Goal: Information Seeking & Learning: Check status

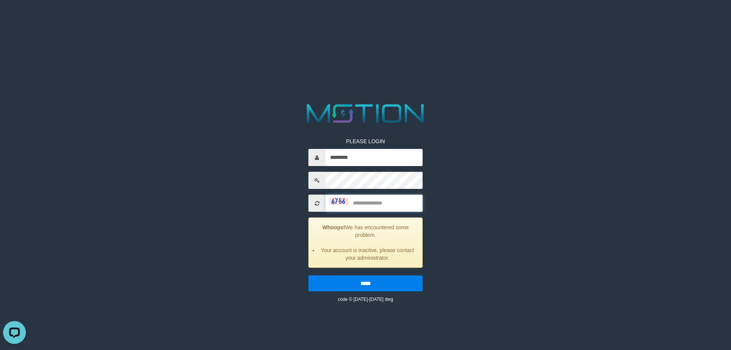
click at [389, 203] on input "text" at bounding box center [374, 203] width 97 height 17
type input "****"
click at [308, 275] on input "*****" at bounding box center [365, 283] width 114 height 16
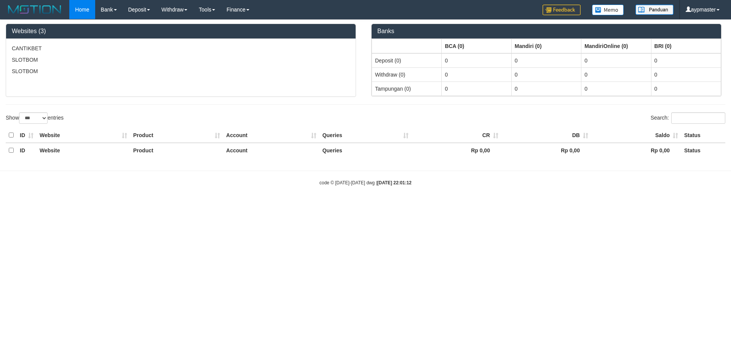
select select "***"
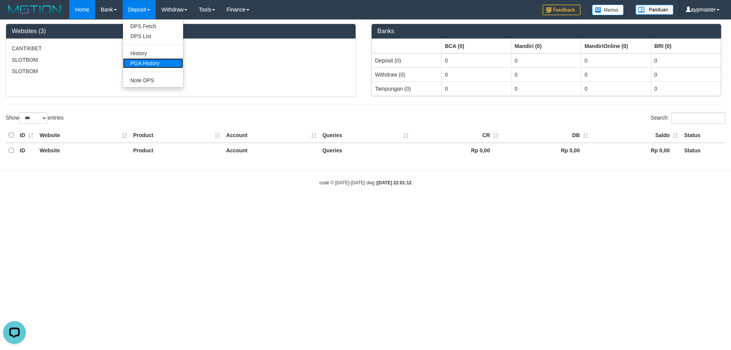
click at [148, 65] on link "PGA History" at bounding box center [153, 63] width 60 height 10
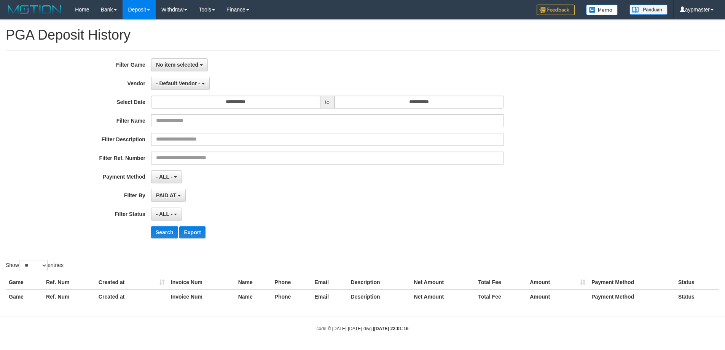
select select
select select "**"
click at [190, 63] on span "No item selected" at bounding box center [177, 65] width 42 height 6
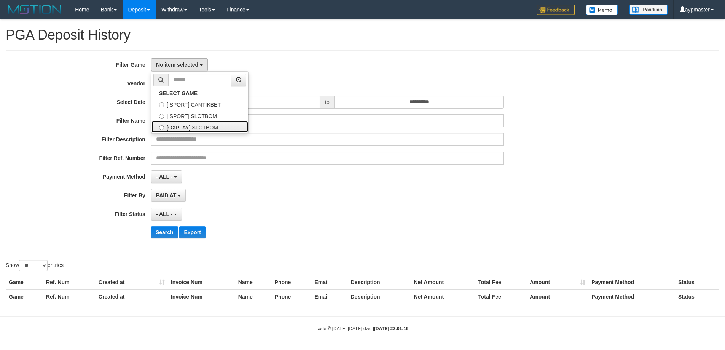
click at [187, 127] on label "[OXPLAY] SLOTBOM" at bounding box center [200, 126] width 97 height 11
select select "***"
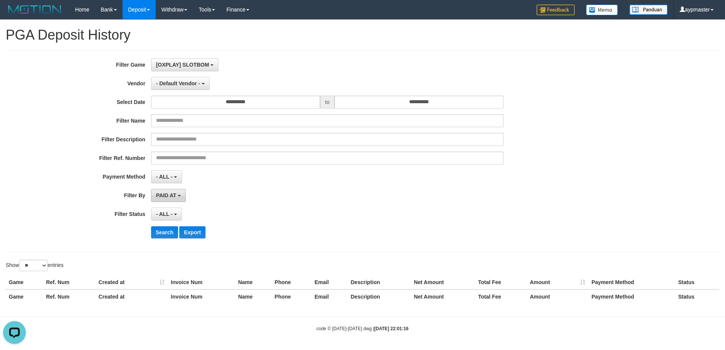
click at [174, 192] on span "PAID AT" at bounding box center [166, 195] width 20 height 6
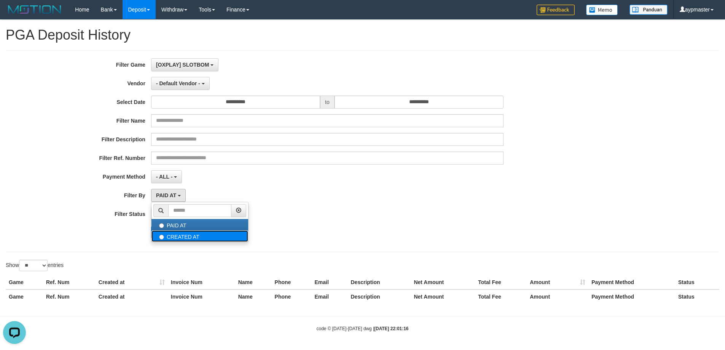
click at [186, 238] on label "CREATED AT" at bounding box center [200, 235] width 97 height 11
select select "*"
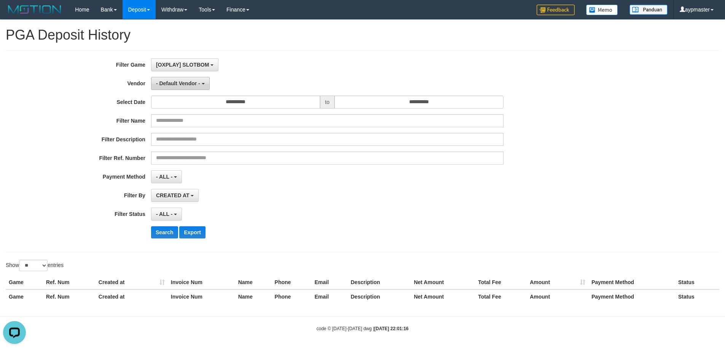
click at [196, 84] on span "- Default Vendor -" at bounding box center [178, 83] width 44 height 6
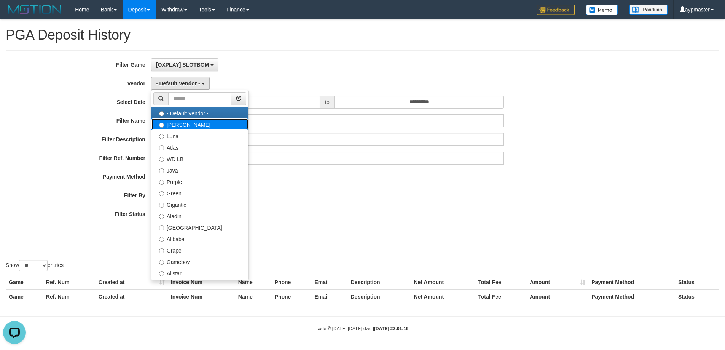
click at [190, 126] on label "[PERSON_NAME]" at bounding box center [200, 123] width 97 height 11
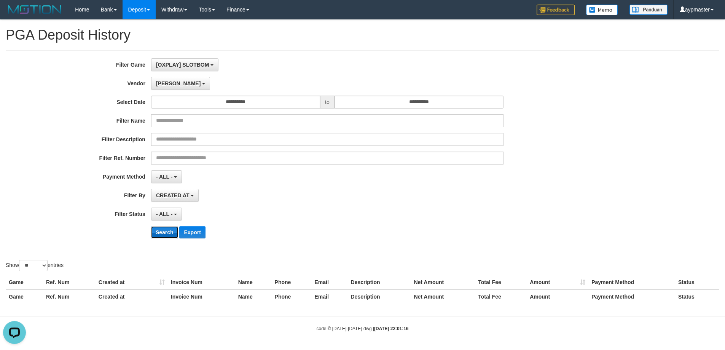
click at [164, 229] on button "Search" at bounding box center [164, 232] width 27 height 12
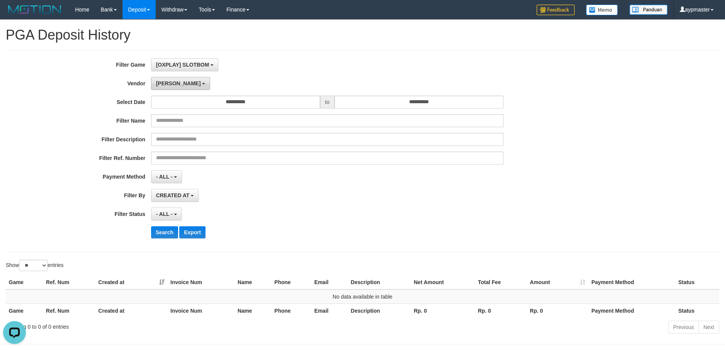
click at [166, 80] on span "[PERSON_NAME]" at bounding box center [178, 83] width 45 height 6
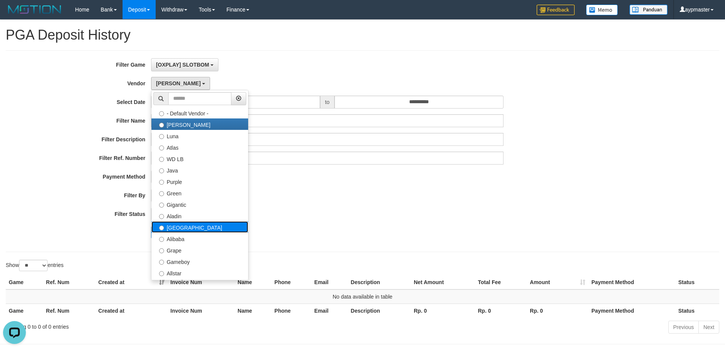
click at [196, 229] on label "[GEOGRAPHIC_DATA]" at bounding box center [200, 226] width 97 height 11
select select "**********"
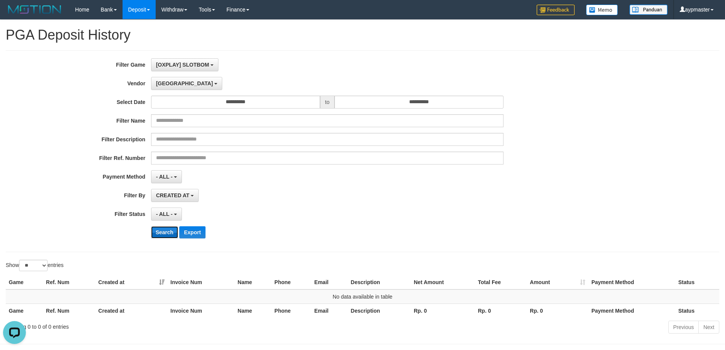
click at [170, 231] on button "Search" at bounding box center [164, 232] width 27 height 12
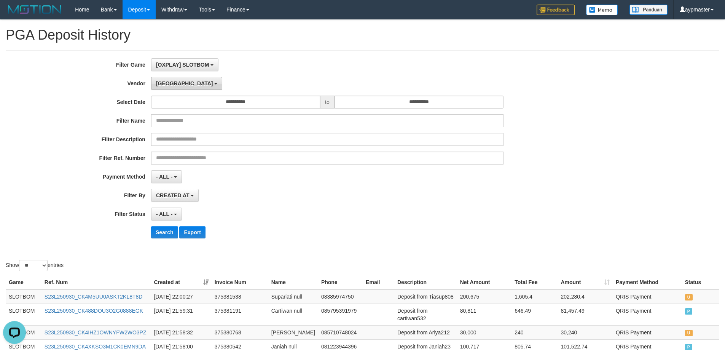
click at [170, 78] on button "[GEOGRAPHIC_DATA]" at bounding box center [186, 83] width 71 height 13
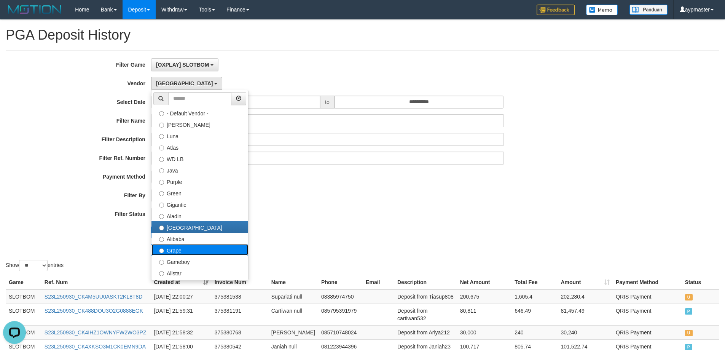
click at [184, 248] on label "Grape" at bounding box center [200, 249] width 97 height 11
select select "**********"
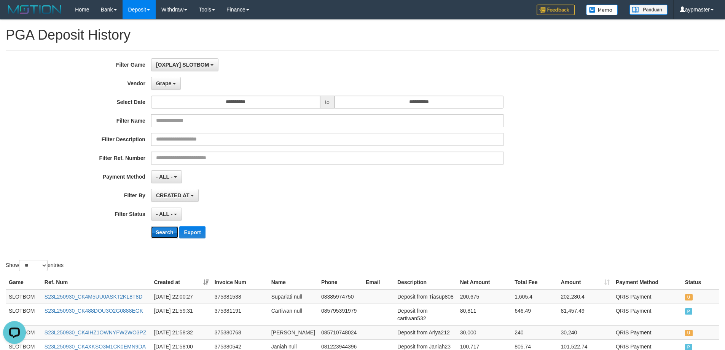
click at [169, 232] on button "Search" at bounding box center [164, 232] width 27 height 12
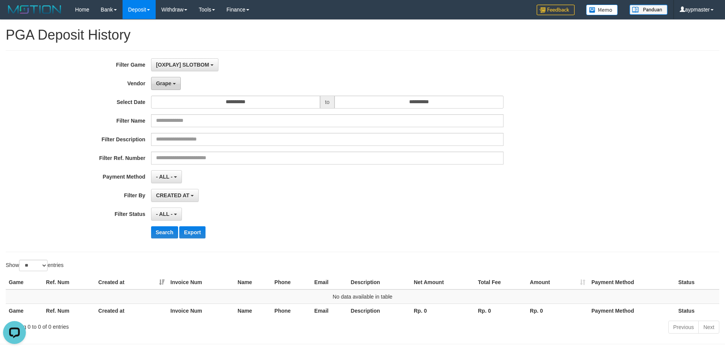
click at [180, 83] on button "Grape" at bounding box center [166, 83] width 30 height 13
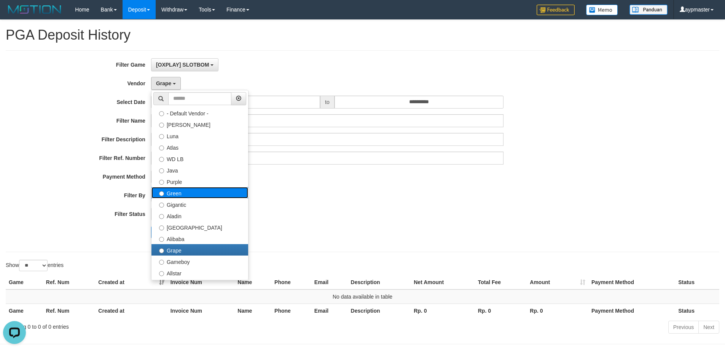
click at [184, 194] on label "Green" at bounding box center [200, 192] width 97 height 11
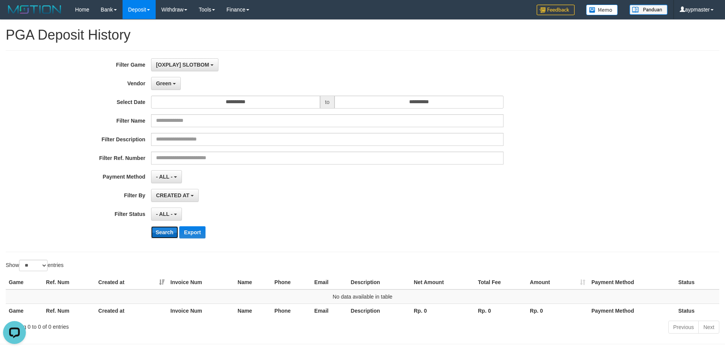
click at [166, 237] on button "Search" at bounding box center [164, 232] width 27 height 12
click at [176, 77] on button "Green" at bounding box center [166, 83] width 30 height 13
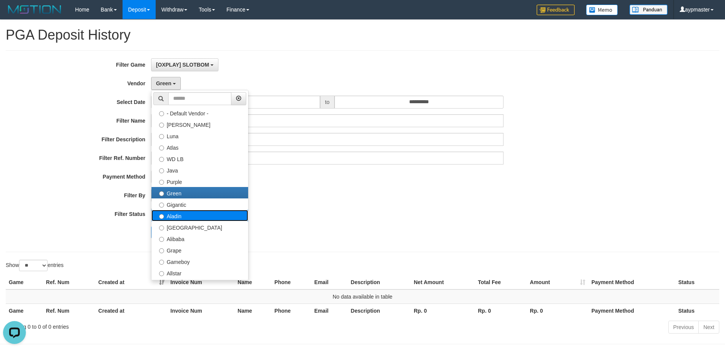
click at [192, 212] on label "Aladin" at bounding box center [200, 215] width 97 height 11
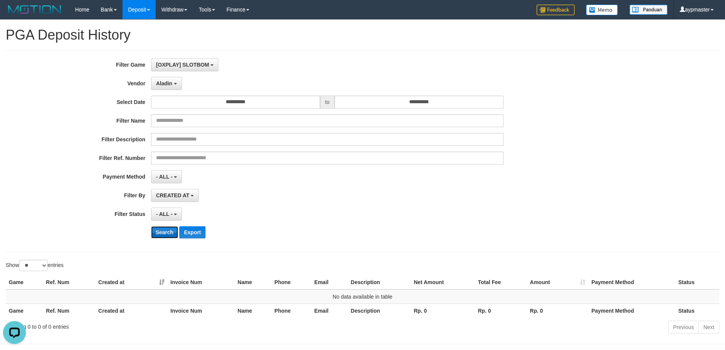
click at [168, 238] on button "Search" at bounding box center [164, 232] width 27 height 12
click at [173, 85] on button "Aladin" at bounding box center [166, 83] width 31 height 13
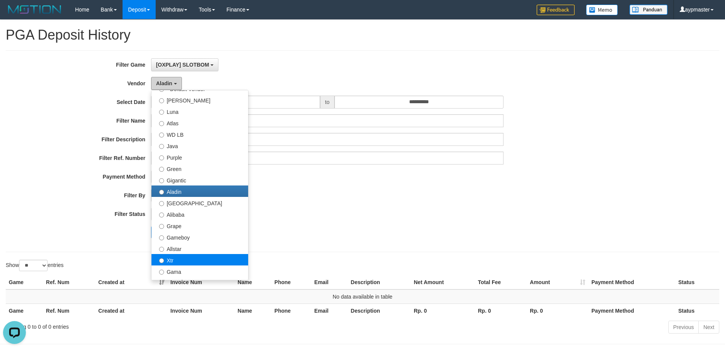
scroll to position [38, 0]
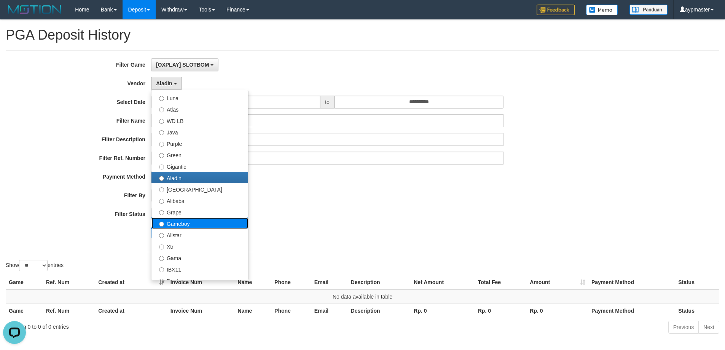
click at [187, 224] on label "Gameboy" at bounding box center [200, 222] width 97 height 11
select select "**********"
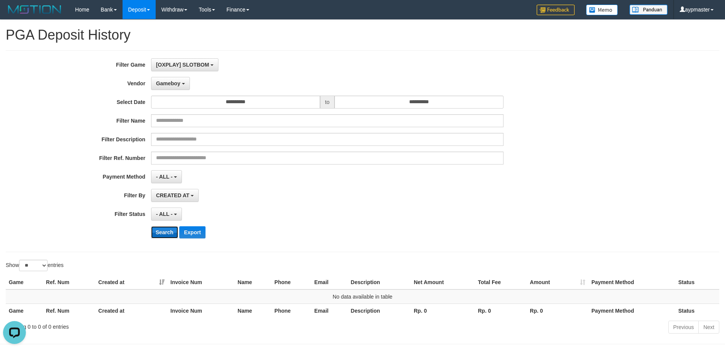
click at [168, 232] on button "Search" at bounding box center [164, 232] width 27 height 12
click at [176, 85] on span "Gameboy" at bounding box center [168, 83] width 24 height 6
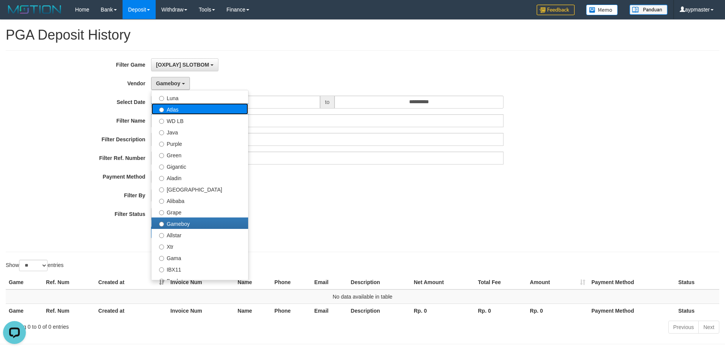
click at [188, 111] on label "Atlas" at bounding box center [200, 108] width 97 height 11
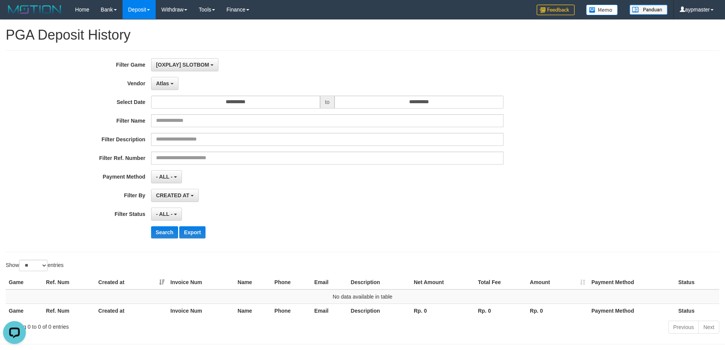
click at [161, 224] on div "**********" at bounding box center [302, 151] width 605 height 186
click at [161, 225] on div "**********" at bounding box center [302, 151] width 605 height 186
click at [162, 226] on button "Search" at bounding box center [164, 232] width 27 height 12
click at [171, 91] on div "**********" at bounding box center [302, 151] width 605 height 186
click at [171, 88] on button "Atlas" at bounding box center [164, 83] width 27 height 13
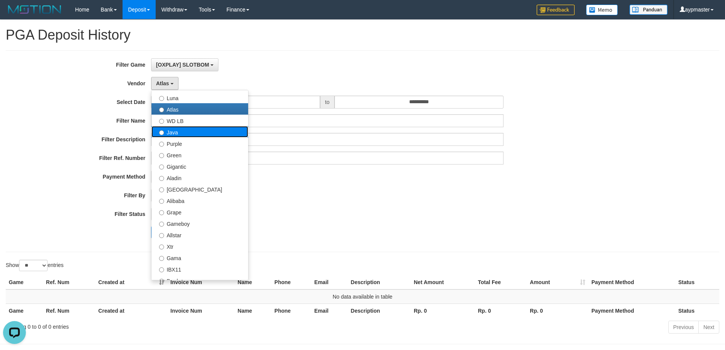
click at [179, 130] on label "Java" at bounding box center [200, 131] width 97 height 11
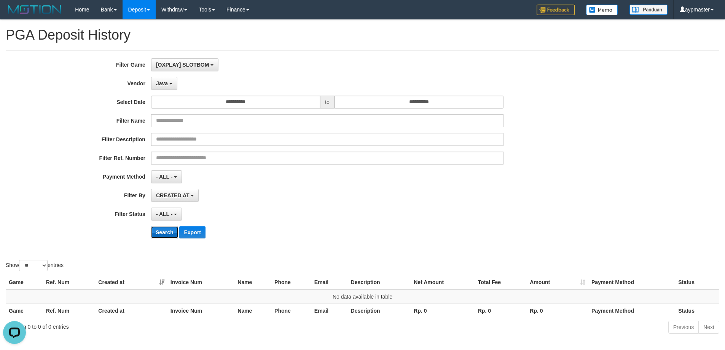
click at [168, 231] on button "Search" at bounding box center [164, 232] width 27 height 12
click at [167, 86] on span "Java" at bounding box center [162, 83] width 12 height 6
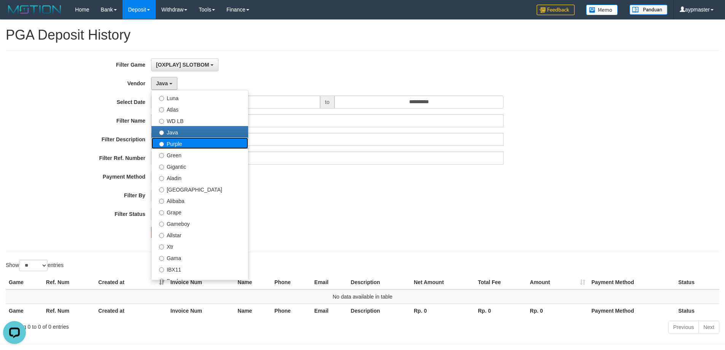
click at [178, 145] on label "Purple" at bounding box center [200, 142] width 97 height 11
select select "**********"
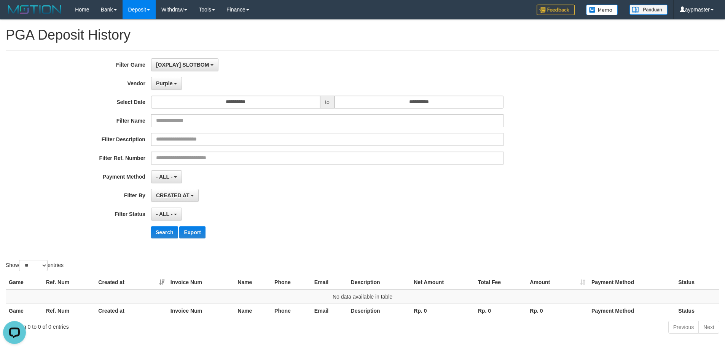
click at [165, 222] on div "**********" at bounding box center [302, 151] width 605 height 186
click at [166, 228] on button "Search" at bounding box center [164, 232] width 27 height 12
click at [173, 85] on button "Purple" at bounding box center [166, 83] width 31 height 13
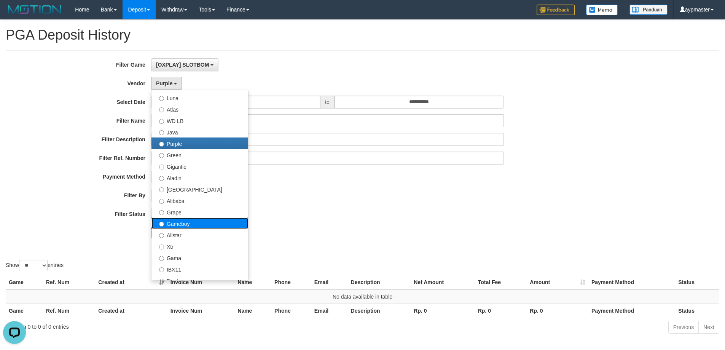
click at [177, 222] on label "Gameboy" at bounding box center [200, 222] width 97 height 11
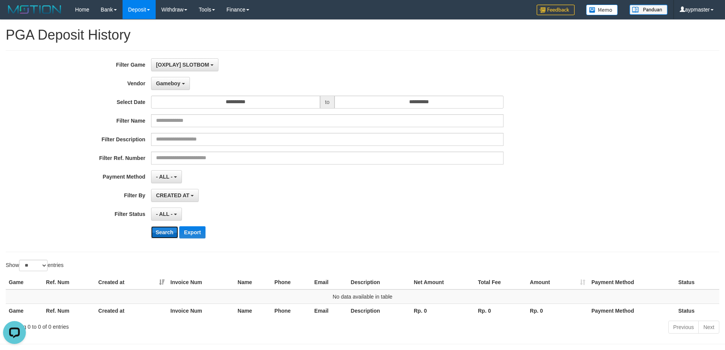
click at [166, 230] on button "Search" at bounding box center [164, 232] width 27 height 12
click at [174, 83] on span "Gameboy" at bounding box center [168, 83] width 24 height 6
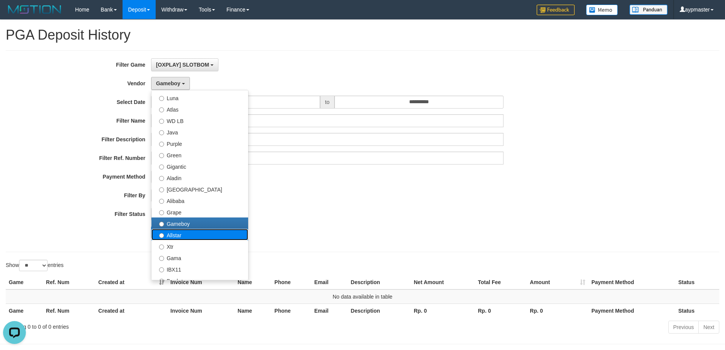
click at [182, 239] on label "Allstar" at bounding box center [200, 234] width 97 height 11
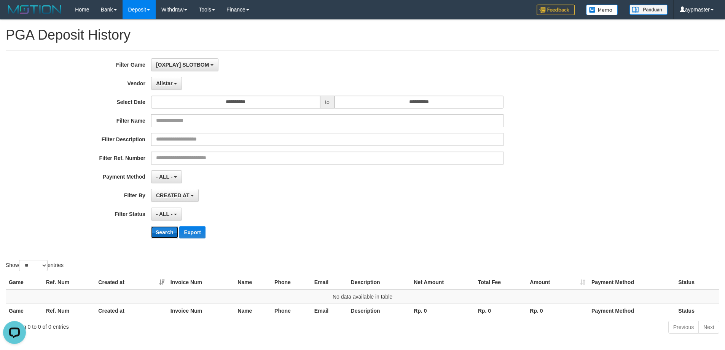
click at [165, 233] on button "Search" at bounding box center [164, 232] width 27 height 12
click at [179, 83] on button "Allstar" at bounding box center [166, 83] width 31 height 13
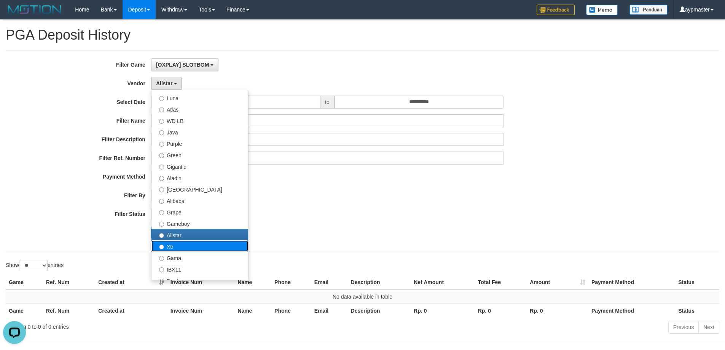
click at [172, 245] on label "Xtr" at bounding box center [200, 245] width 97 height 11
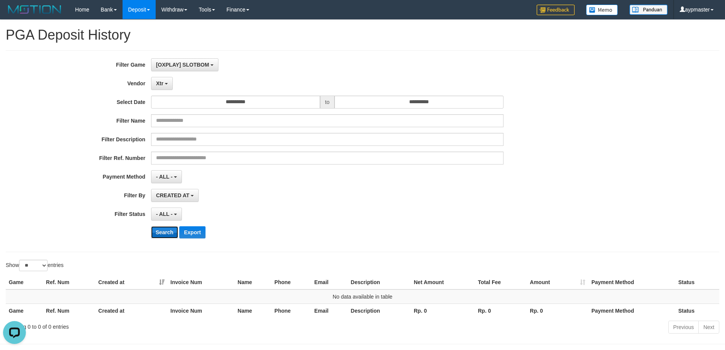
click at [163, 230] on button "Search" at bounding box center [164, 232] width 27 height 12
click at [164, 78] on button "Xtr" at bounding box center [162, 83] width 22 height 13
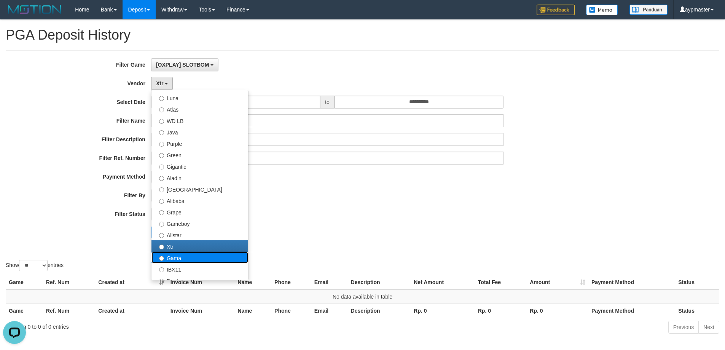
click at [173, 260] on label "Gama" at bounding box center [200, 257] width 97 height 11
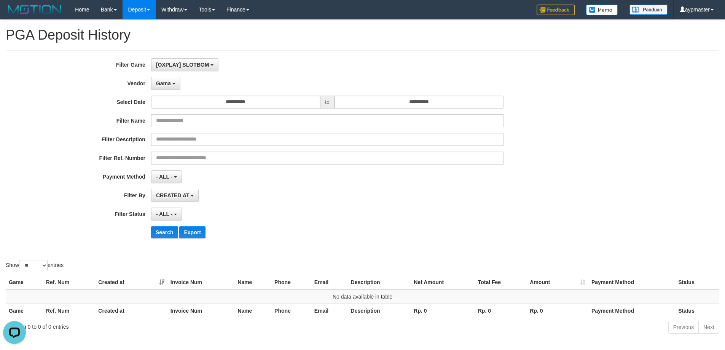
drag, startPoint x: 165, startPoint y: 241, endPoint x: 165, endPoint y: 234, distance: 6.9
click at [165, 241] on div "**********" at bounding box center [302, 151] width 605 height 186
click at [164, 233] on button "Search" at bounding box center [164, 232] width 27 height 12
click at [172, 87] on button "Gama" at bounding box center [165, 83] width 29 height 13
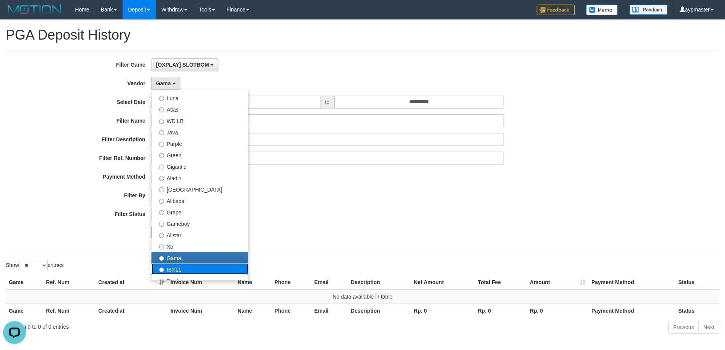
click at [182, 270] on label "IBX11" at bounding box center [200, 268] width 97 height 11
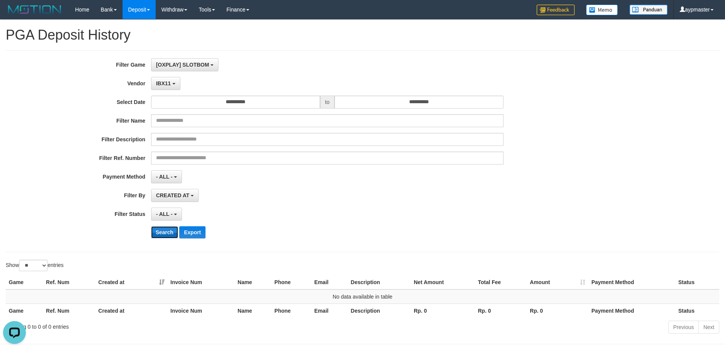
click at [166, 227] on button "Search" at bounding box center [164, 232] width 27 height 12
click at [169, 85] on span "IBX11" at bounding box center [163, 83] width 15 height 6
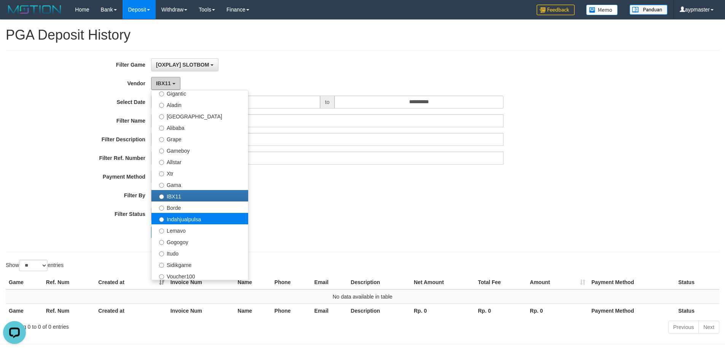
scroll to position [114, 0]
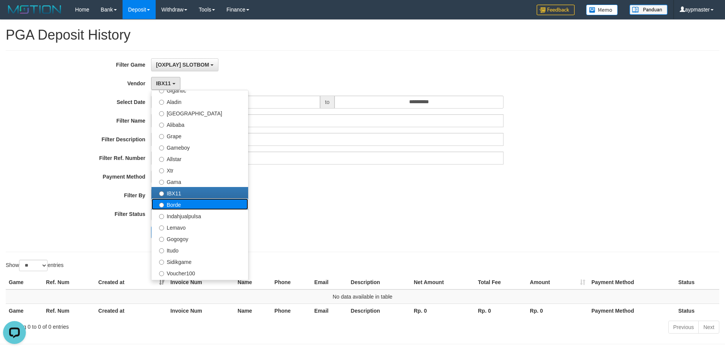
click at [190, 203] on label "Borde" at bounding box center [200, 203] width 97 height 11
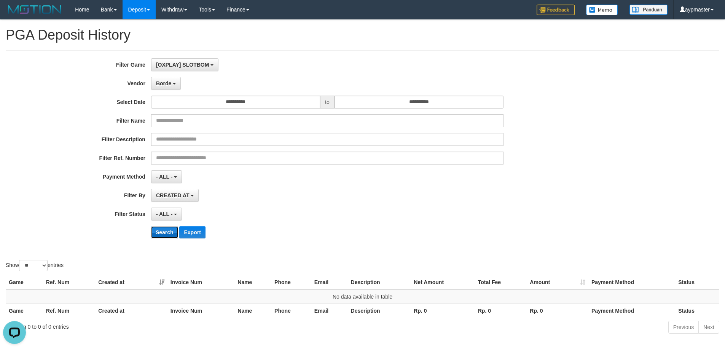
click at [167, 230] on button "Search" at bounding box center [164, 232] width 27 height 12
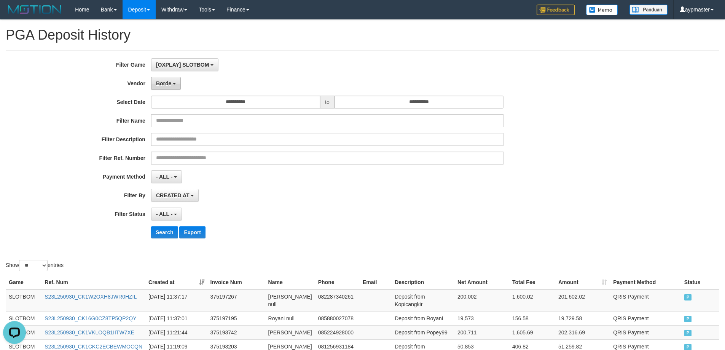
click at [168, 86] on button "Borde" at bounding box center [166, 83] width 30 height 13
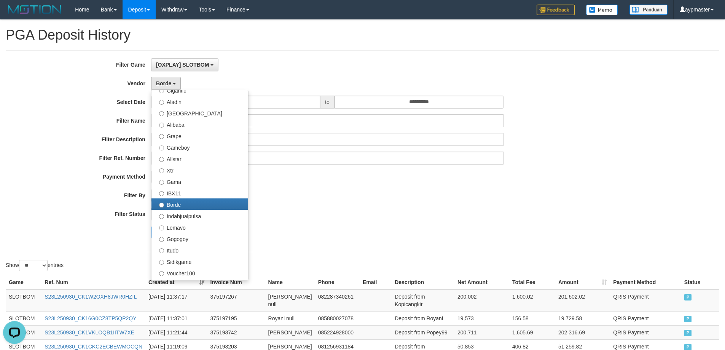
click at [327, 178] on div "- ALL - SELECT ALL - ALL - SELECT PAYMENT METHOD Mandiri BNI OVO CIMB BRI MAYBA…" at bounding box center [327, 176] width 353 height 13
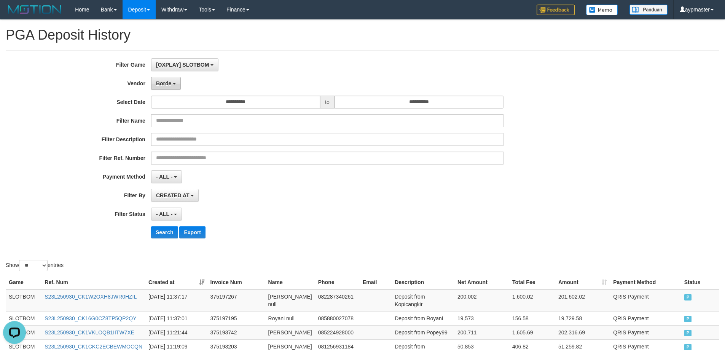
click at [173, 89] on button "Borde" at bounding box center [166, 83] width 30 height 13
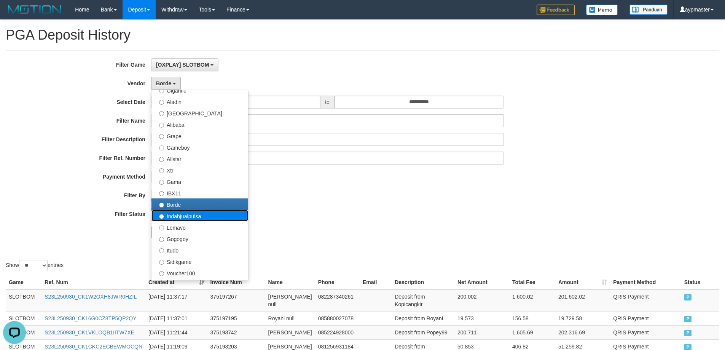
click at [185, 216] on label "Indahjualpulsa" at bounding box center [200, 215] width 97 height 11
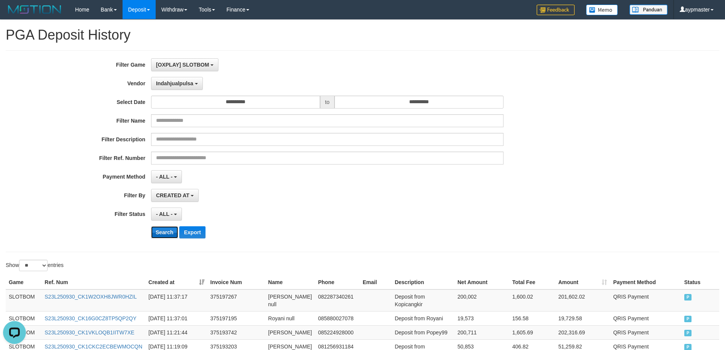
click at [164, 232] on button "Search" at bounding box center [164, 232] width 27 height 12
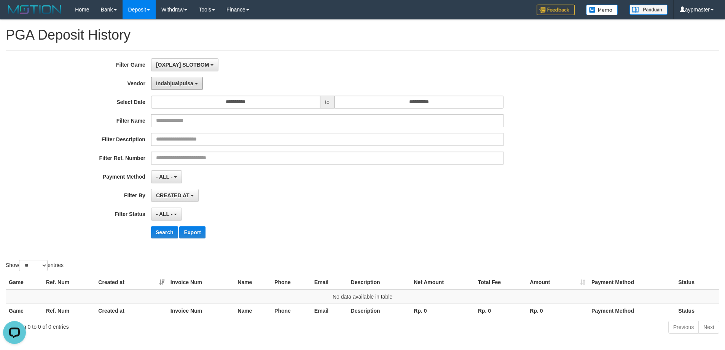
drag, startPoint x: 185, startPoint y: 86, endPoint x: 185, endPoint y: 91, distance: 5.3
click at [185, 85] on span "Indahjualpulsa" at bounding box center [174, 83] width 37 height 6
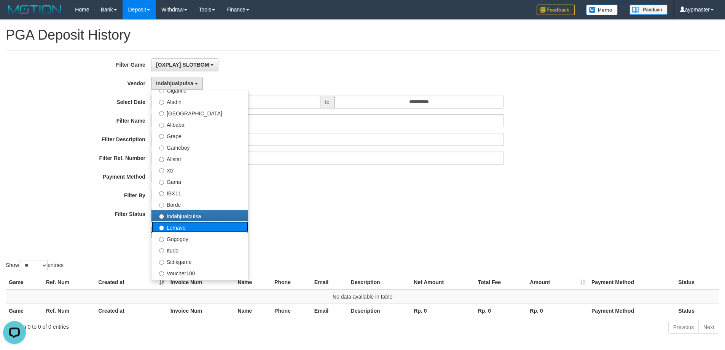
click at [185, 229] on label "Lemavo" at bounding box center [200, 226] width 97 height 11
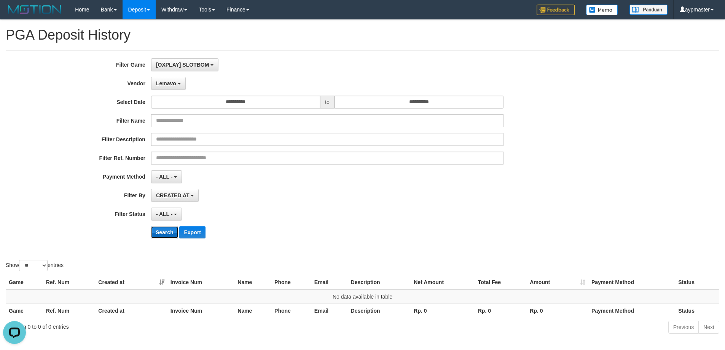
click at [165, 229] on button "Search" at bounding box center [164, 232] width 27 height 12
click at [172, 88] on button "Lemavo" at bounding box center [168, 83] width 35 height 13
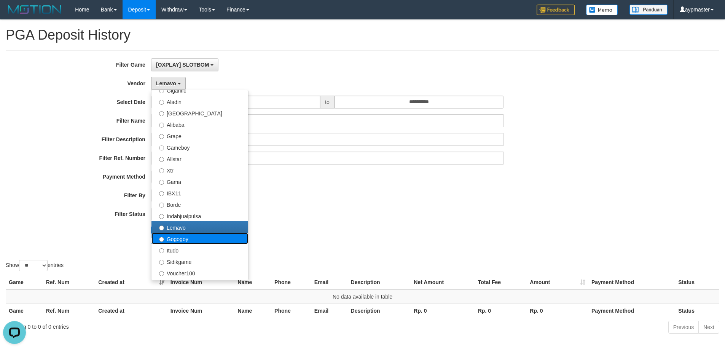
click at [197, 236] on label "Gogogoy" at bounding box center [200, 238] width 97 height 11
select select "**********"
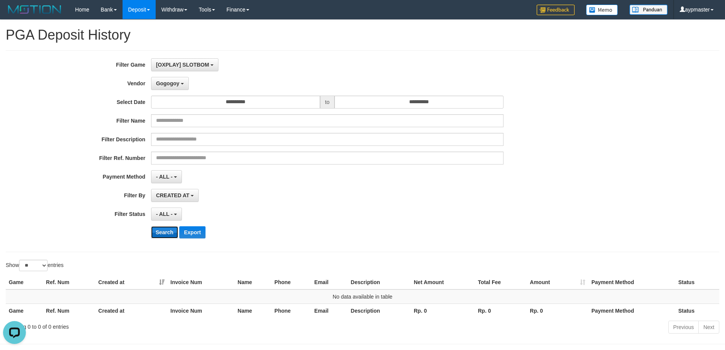
click at [166, 232] on button "Search" at bounding box center [164, 232] width 27 height 12
click at [174, 81] on span "Gogogoy" at bounding box center [167, 83] width 23 height 6
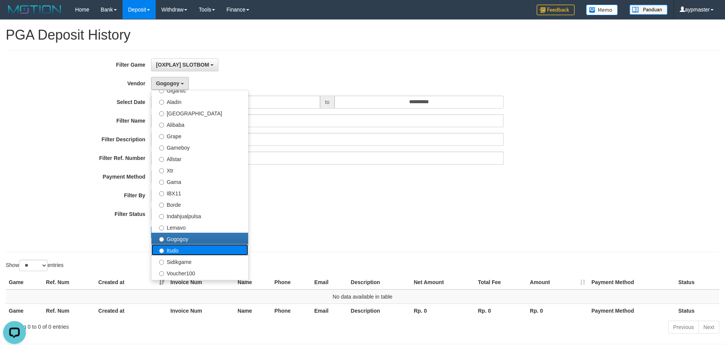
click at [181, 253] on label "Itudo" at bounding box center [200, 249] width 97 height 11
select select "**********"
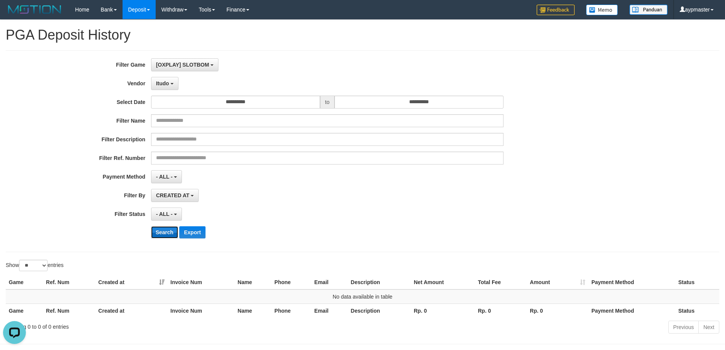
click at [166, 226] on button "Search" at bounding box center [164, 232] width 27 height 12
click at [168, 85] on span "Itudo" at bounding box center [162, 83] width 13 height 6
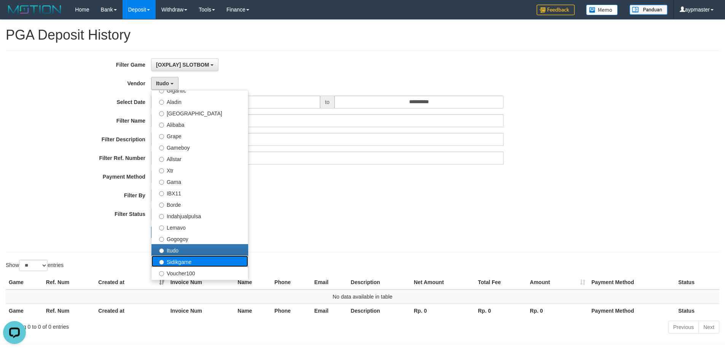
click at [184, 262] on label "Sidikgame" at bounding box center [200, 261] width 97 height 11
select select "**********"
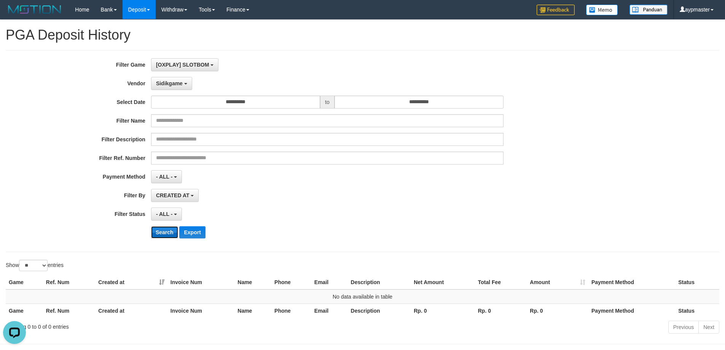
click at [168, 230] on button "Search" at bounding box center [164, 232] width 27 height 12
click at [181, 86] on button "Sidikgame" at bounding box center [171, 83] width 41 height 13
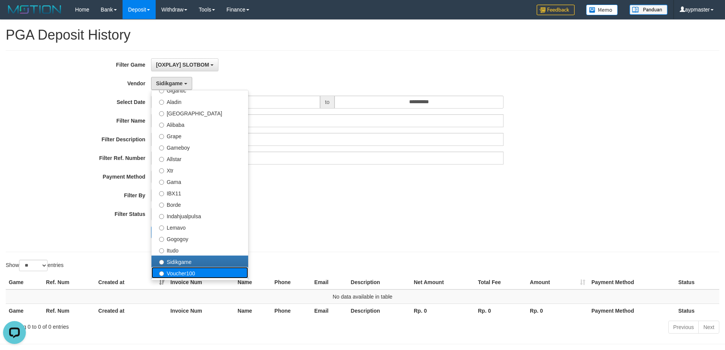
click at [179, 275] on label "Voucher100" at bounding box center [200, 272] width 97 height 11
select select "**********"
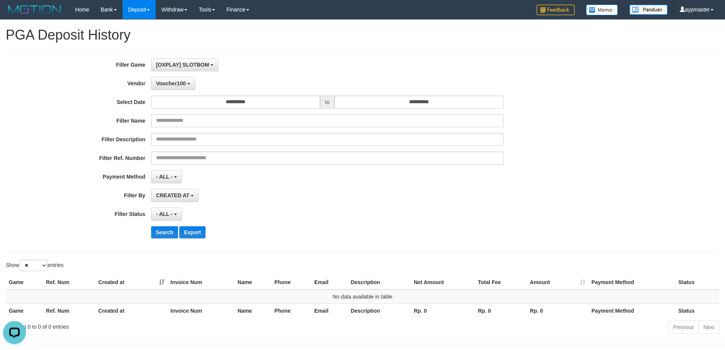
click at [169, 238] on div "**********" at bounding box center [302, 151] width 605 height 186
click at [168, 235] on button "Search" at bounding box center [164, 232] width 27 height 12
click at [171, 85] on span "Voucher100" at bounding box center [171, 83] width 30 height 6
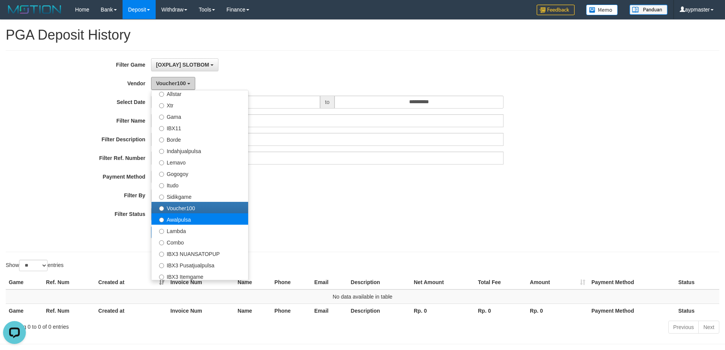
scroll to position [190, 0]
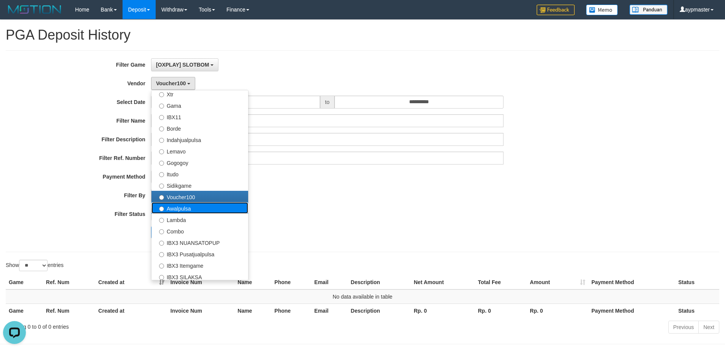
click at [202, 208] on label "Awalpulsa" at bounding box center [200, 207] width 97 height 11
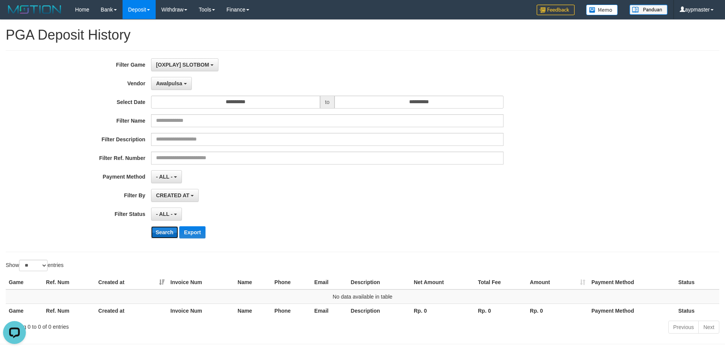
click at [161, 233] on button "Search" at bounding box center [164, 232] width 27 height 12
click at [171, 81] on span "Awalpulsa" at bounding box center [169, 83] width 26 height 6
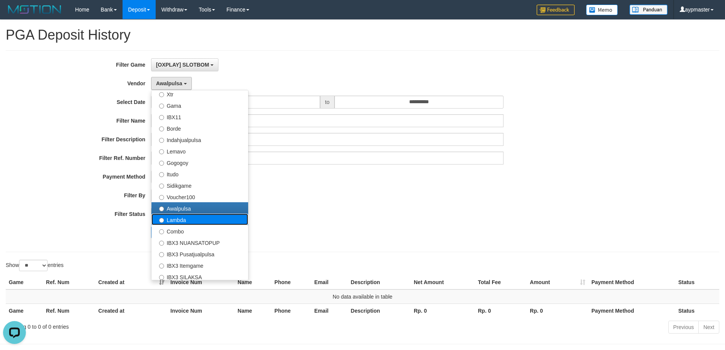
click at [204, 219] on label "Lambda" at bounding box center [200, 219] width 97 height 11
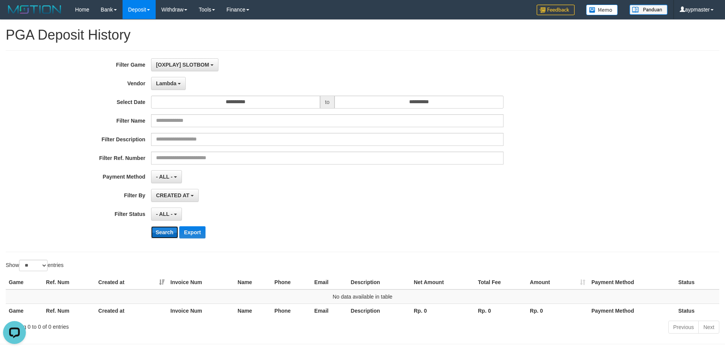
click at [163, 231] on button "Search" at bounding box center [164, 232] width 27 height 12
click at [169, 80] on span "Lambda" at bounding box center [166, 83] width 21 height 6
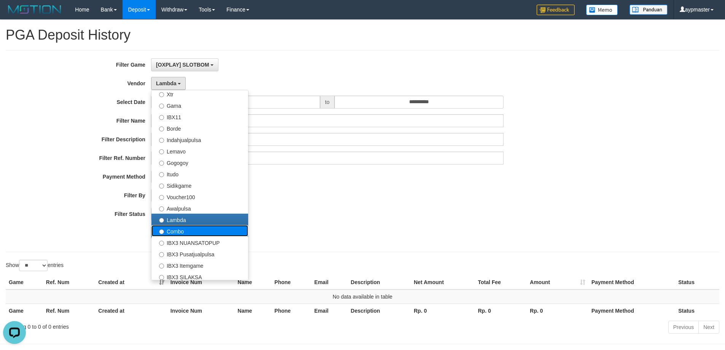
click at [202, 230] on label "Combo" at bounding box center [200, 230] width 97 height 11
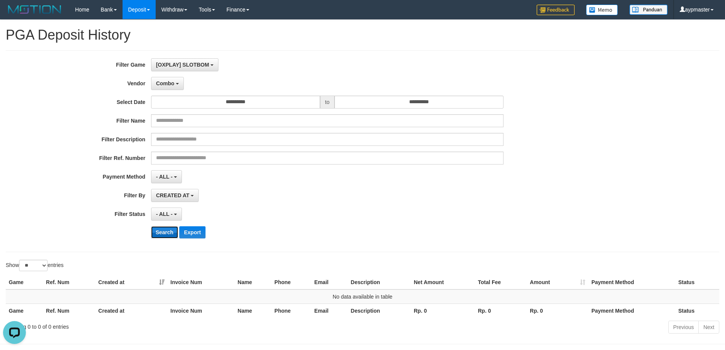
click at [173, 230] on button "Search" at bounding box center [164, 232] width 27 height 12
click at [177, 90] on div "**********" at bounding box center [302, 151] width 605 height 186
click at [177, 86] on button "Combo" at bounding box center [167, 83] width 33 height 13
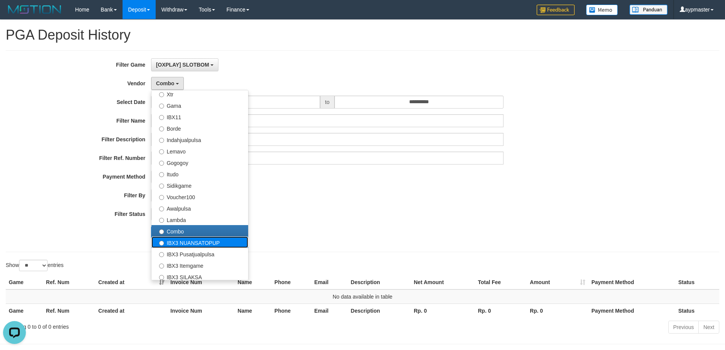
click at [197, 243] on label "IBX3 NUANSATOPUP" at bounding box center [200, 241] width 97 height 11
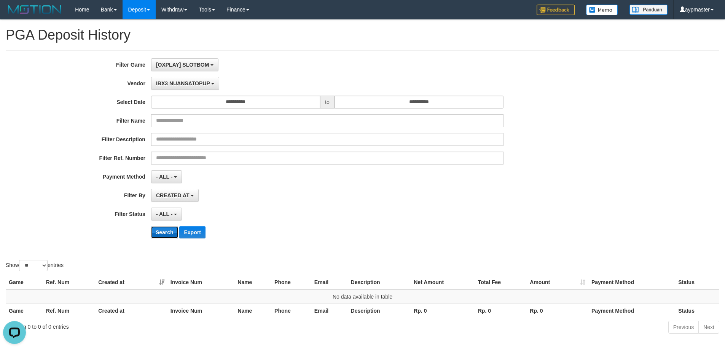
click at [167, 230] on button "Search" at bounding box center [164, 232] width 27 height 12
click at [201, 88] on button "IBX3 NUANSATOPUP" at bounding box center [185, 83] width 68 height 13
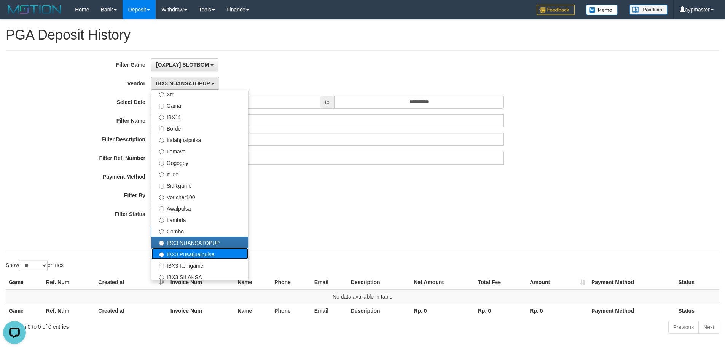
click at [192, 256] on label "IBX3 Pusatjualpulsa" at bounding box center [200, 253] width 97 height 11
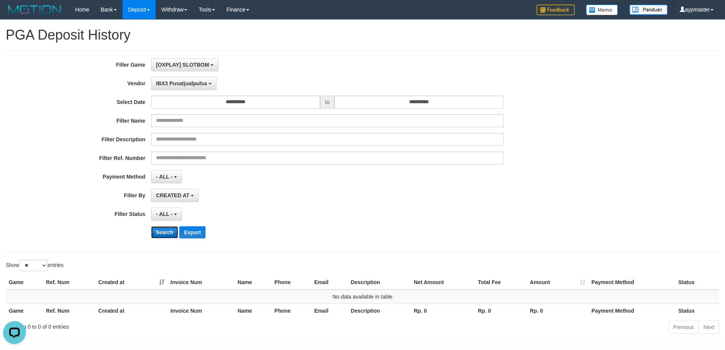
click at [163, 230] on button "Search" at bounding box center [164, 232] width 27 height 12
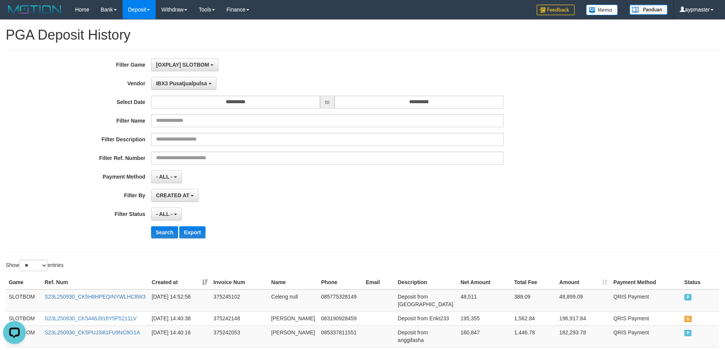
click at [275, 212] on div "- ALL - SELECT ALL - ALL - SELECT STATUS PENDING/UNPAID PAID CANCELED EXPIRED" at bounding box center [327, 214] width 353 height 13
click at [192, 85] on span "IBX3 Pusatjualpulsa" at bounding box center [181, 83] width 51 height 6
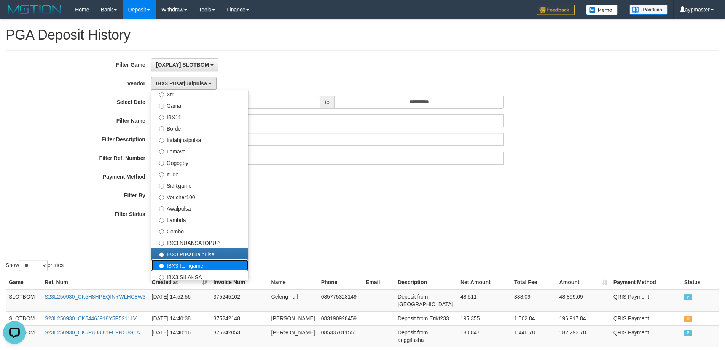
click at [190, 265] on label "IBX3 Itemgame" at bounding box center [200, 264] width 97 height 11
select select "**********"
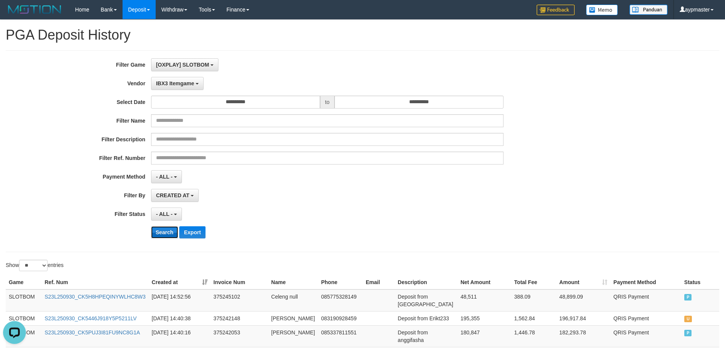
click at [169, 232] on button "Search" at bounding box center [164, 232] width 27 height 12
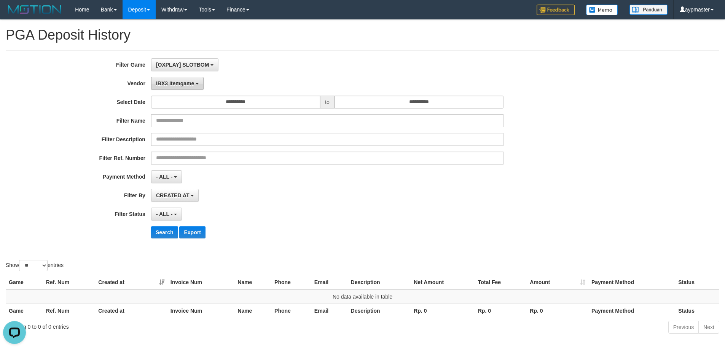
click at [198, 85] on button "IBX3 Itemgame" at bounding box center [177, 83] width 53 height 13
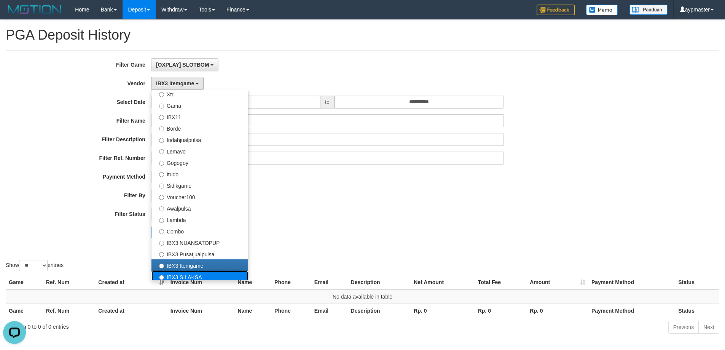
click at [194, 271] on label "IBX3 SILAKSA" at bounding box center [200, 276] width 97 height 11
select select "**********"
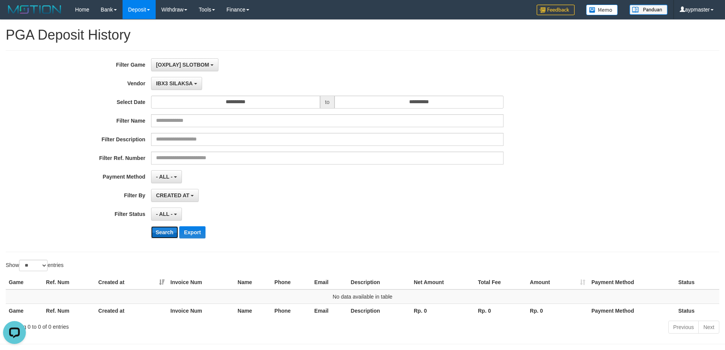
click at [157, 228] on button "Search" at bounding box center [164, 232] width 27 height 12
click at [192, 88] on button "IBX3 SILAKSA" at bounding box center [176, 83] width 51 height 13
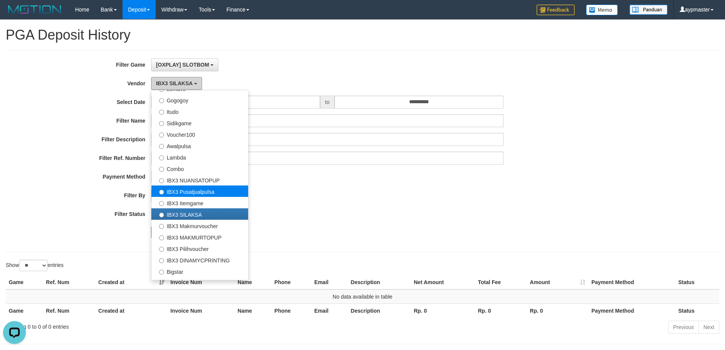
scroll to position [267, 0]
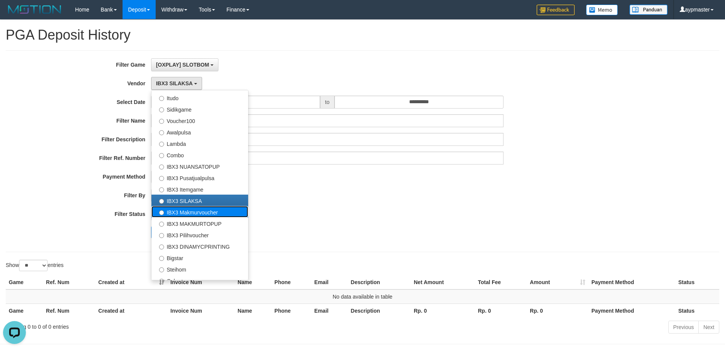
click at [208, 217] on label "IBX3 Makmurvoucher" at bounding box center [200, 211] width 97 height 11
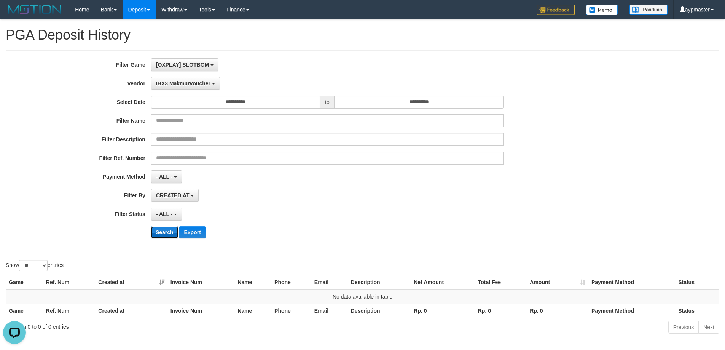
click at [168, 232] on button "Search" at bounding box center [164, 232] width 27 height 12
click at [195, 79] on button "IBX3 Makmurvoucher" at bounding box center [185, 83] width 69 height 13
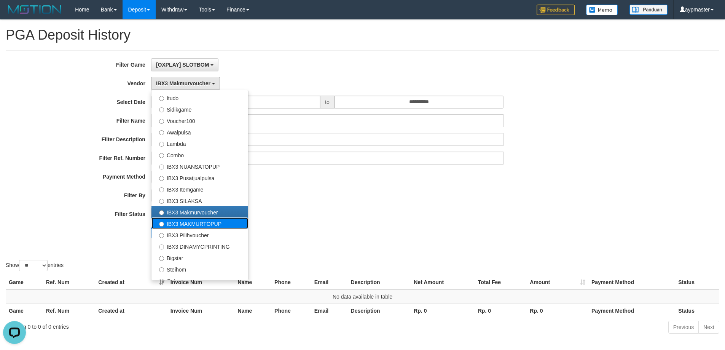
click at [202, 226] on label "IBX3 MAKMURTOPUP" at bounding box center [200, 222] width 97 height 11
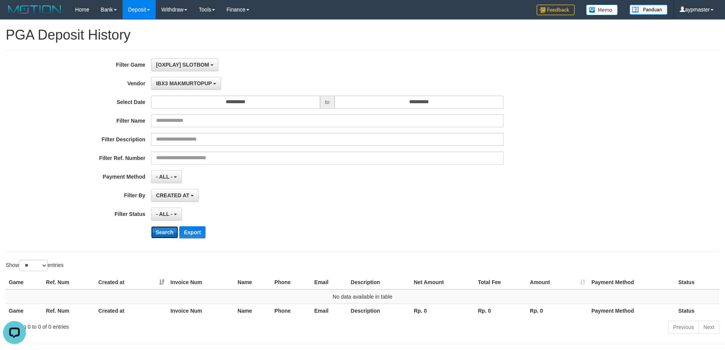
click at [158, 230] on button "Search" at bounding box center [164, 232] width 27 height 12
click at [192, 80] on button "IBX3 MAKMURTOPUP" at bounding box center [186, 83] width 70 height 13
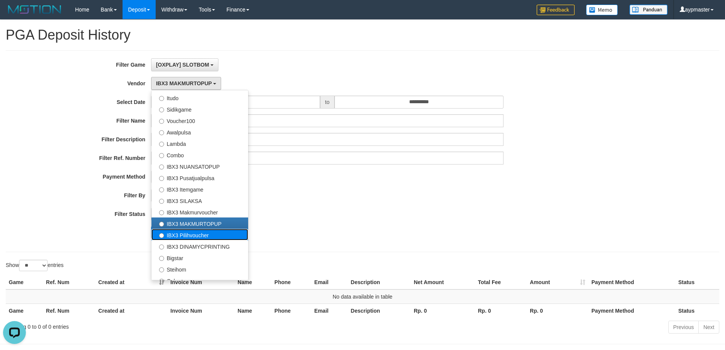
click at [206, 235] on label "IBX3 Pilihvoucher" at bounding box center [200, 234] width 97 height 11
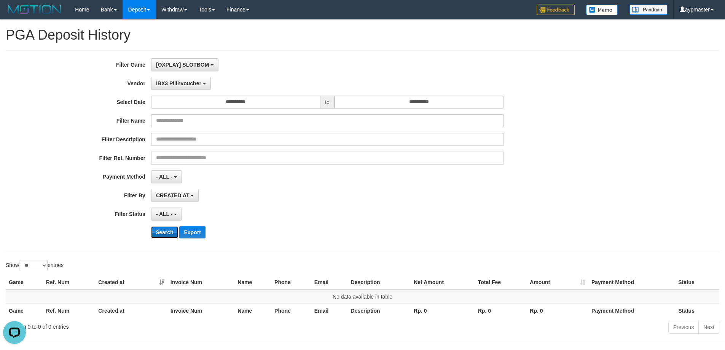
click at [163, 228] on button "Search" at bounding box center [164, 232] width 27 height 12
click at [195, 80] on span "IBX3 Pilihvoucher" at bounding box center [178, 83] width 45 height 6
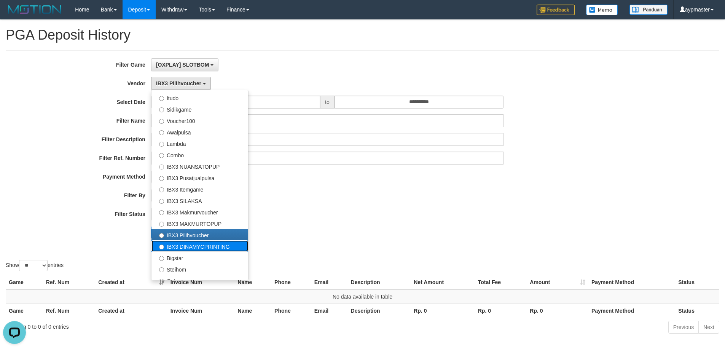
click at [196, 248] on label "IBX3 DINAMYCPRINTING" at bounding box center [200, 245] width 97 height 11
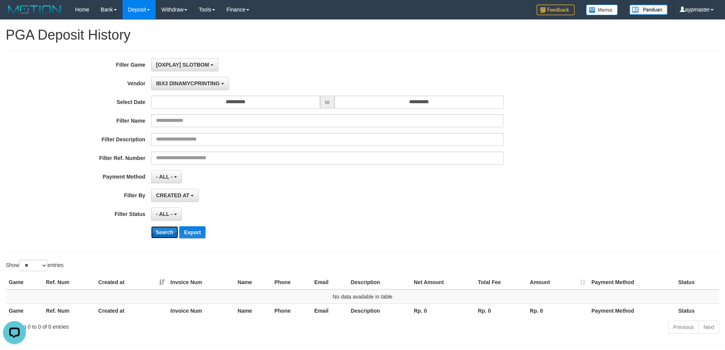
click at [162, 235] on button "Search" at bounding box center [164, 232] width 27 height 12
click at [207, 81] on span "IBX3 DINAMYCPRINTING" at bounding box center [188, 83] width 64 height 6
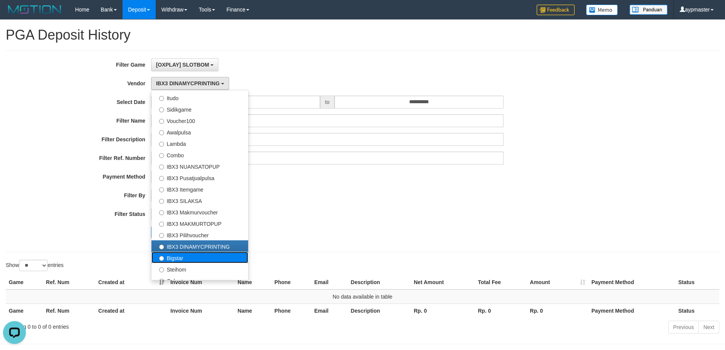
click at [199, 258] on label "Bigstar" at bounding box center [200, 257] width 97 height 11
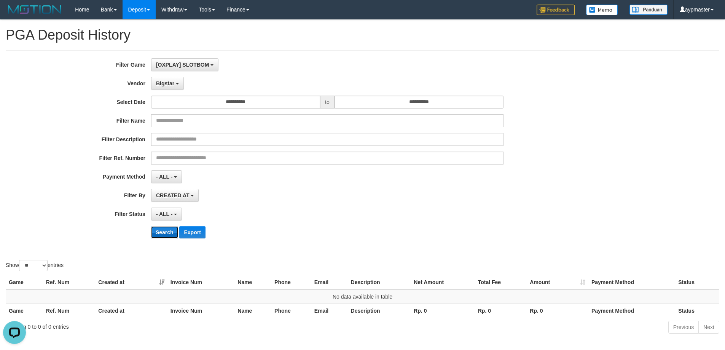
click at [164, 232] on button "Search" at bounding box center [164, 232] width 27 height 12
click at [166, 84] on span "Bigstar" at bounding box center [165, 83] width 18 height 6
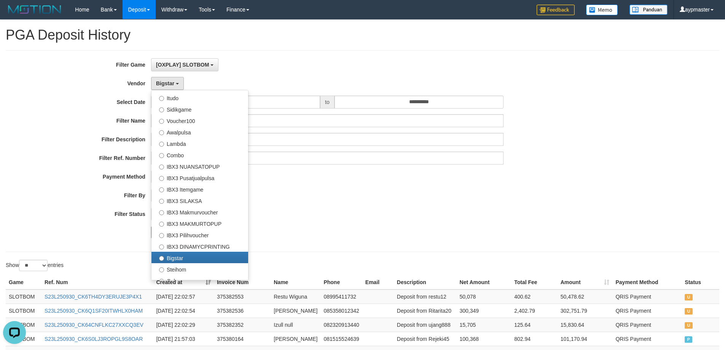
click at [325, 169] on div "**********" at bounding box center [302, 151] width 605 height 186
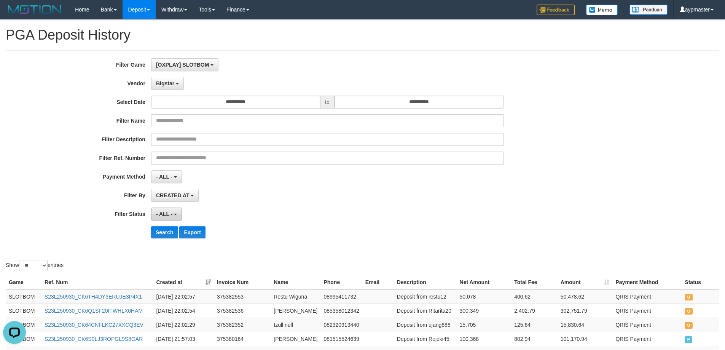
click at [168, 214] on span "- ALL -" at bounding box center [164, 214] width 17 height 6
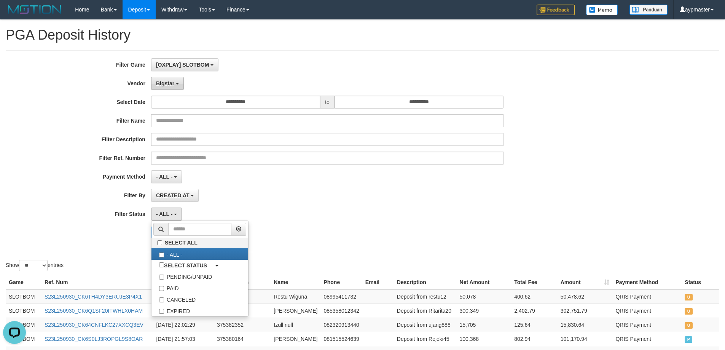
click at [172, 86] on span "Bigstar" at bounding box center [165, 83] width 18 height 6
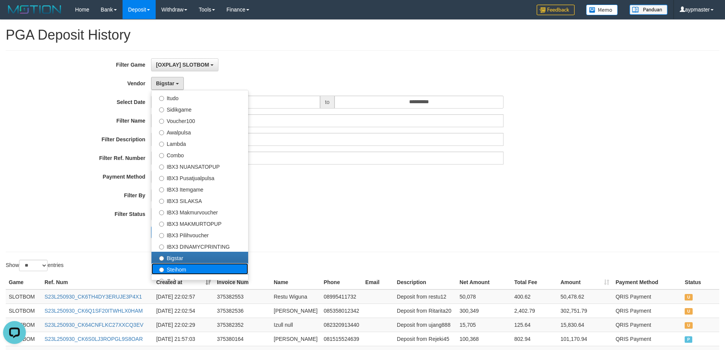
click at [189, 270] on label "Steihom" at bounding box center [200, 268] width 97 height 11
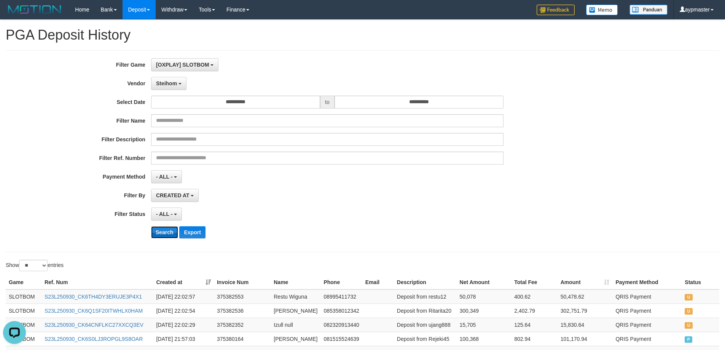
click at [161, 233] on button "Search" at bounding box center [164, 232] width 27 height 12
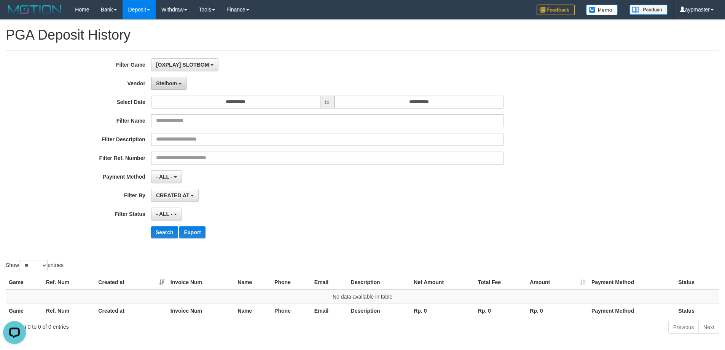
click at [170, 86] on button "Steihom" at bounding box center [168, 83] width 35 height 13
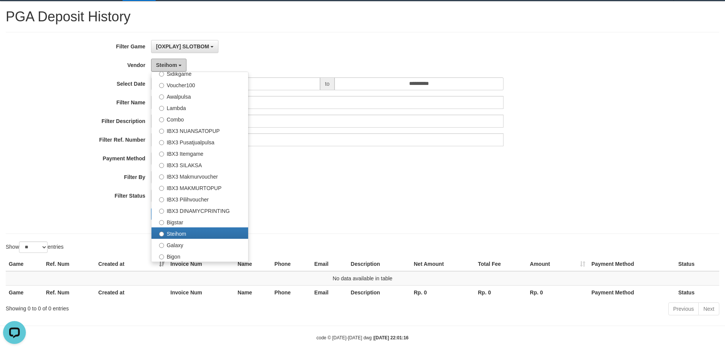
scroll to position [29, 0]
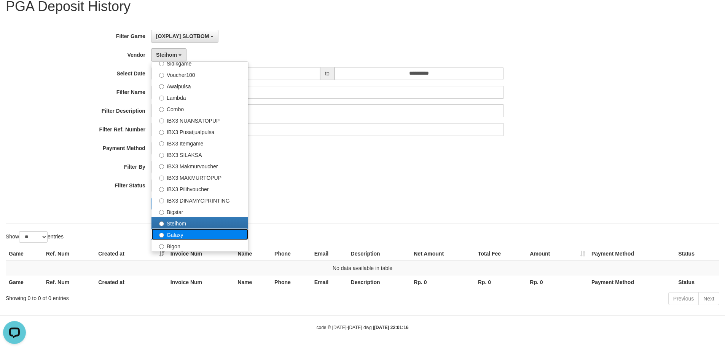
click at [189, 236] on label "Galaxy" at bounding box center [200, 234] width 97 height 11
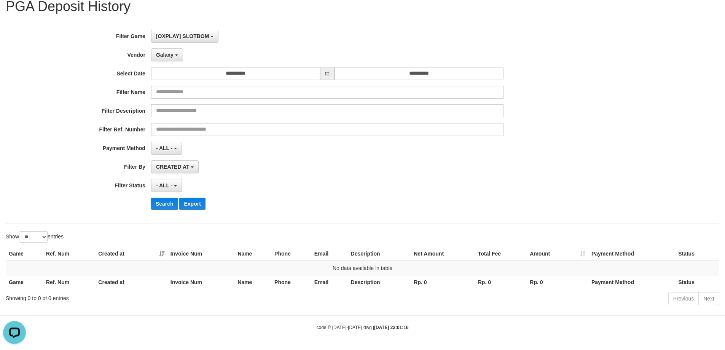
click at [169, 197] on div "**********" at bounding box center [302, 123] width 605 height 186
click at [168, 200] on button "Search" at bounding box center [164, 204] width 27 height 12
click at [174, 58] on button "Galaxy" at bounding box center [167, 54] width 32 height 13
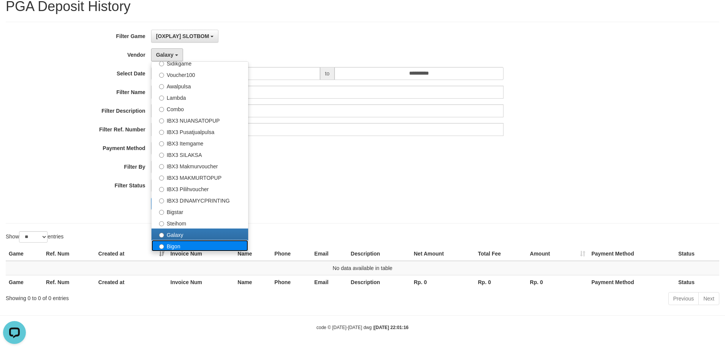
click at [177, 246] on label "Bigon" at bounding box center [200, 245] width 97 height 11
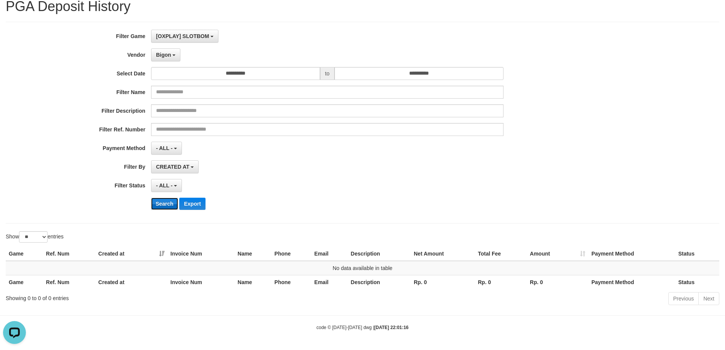
click at [169, 204] on button "Search" at bounding box center [164, 204] width 27 height 12
click at [173, 56] on button "Bigon" at bounding box center [166, 54] width 30 height 13
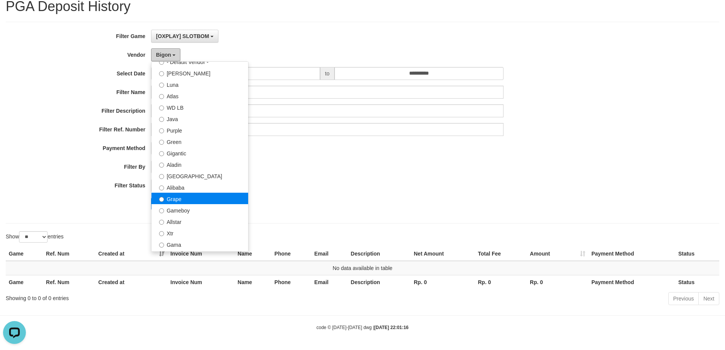
scroll to position [0, 0]
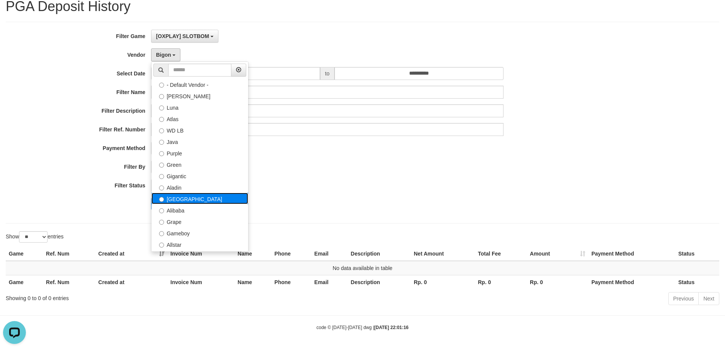
click at [189, 196] on label "[GEOGRAPHIC_DATA]" at bounding box center [200, 198] width 97 height 11
select select "**********"
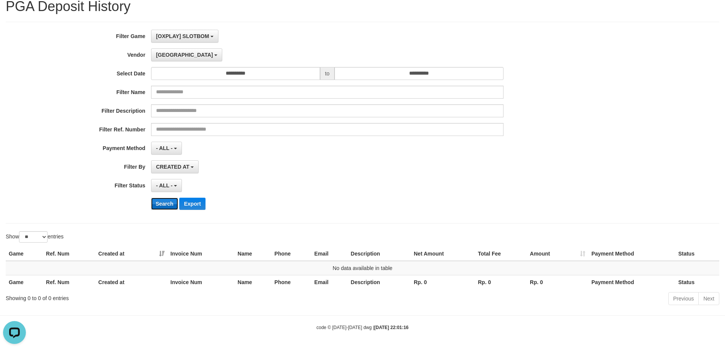
click at [164, 205] on button "Search" at bounding box center [164, 204] width 27 height 12
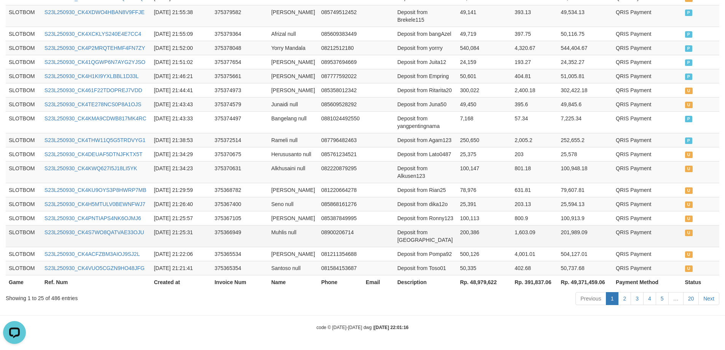
scroll to position [489, 0]
click at [663, 298] on link "5" at bounding box center [662, 298] width 13 height 13
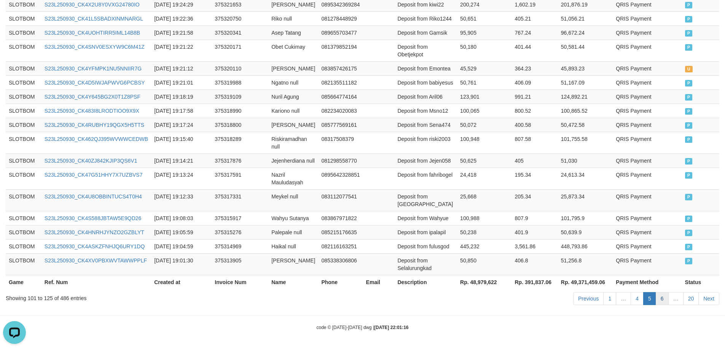
scroll to position [511, 0]
click at [664, 299] on link "6" at bounding box center [662, 298] width 13 height 13
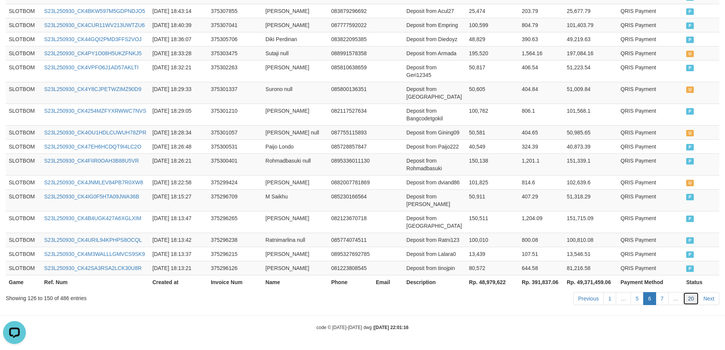
click at [688, 300] on link "20" at bounding box center [692, 298] width 16 height 13
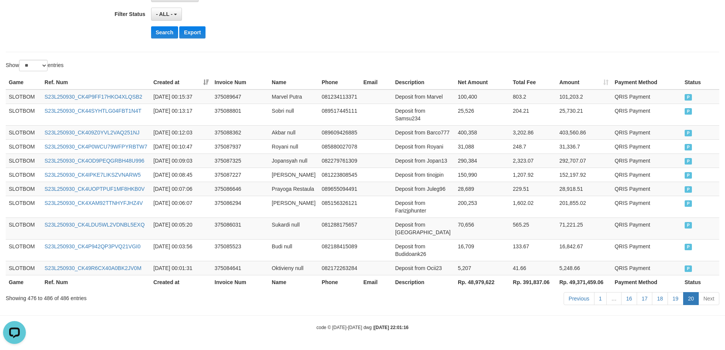
scroll to position [238, 0]
click at [440, 193] on td "Deposit from Juleg96" at bounding box center [423, 189] width 63 height 14
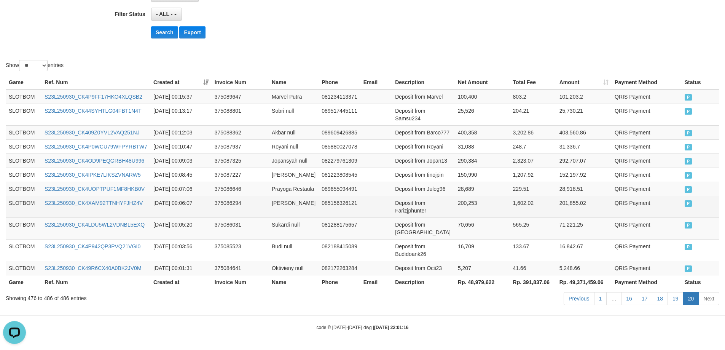
click at [540, 216] on td "1,602.02" at bounding box center [533, 207] width 46 height 22
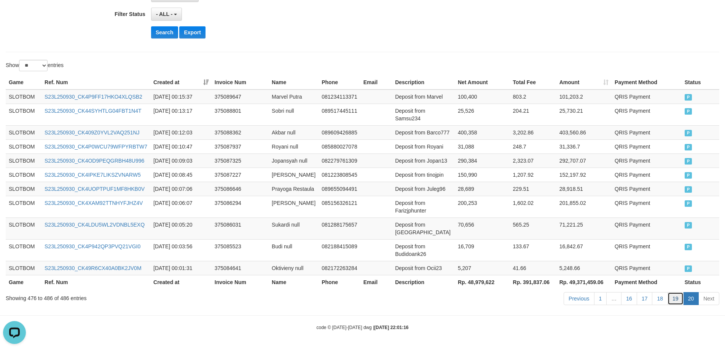
click at [673, 300] on link "19" at bounding box center [676, 298] width 16 height 13
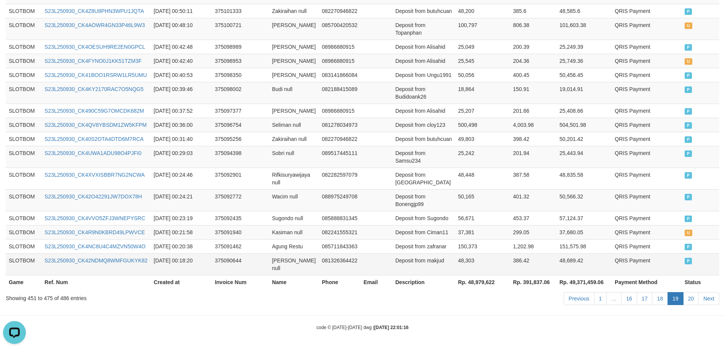
scroll to position [288, 0]
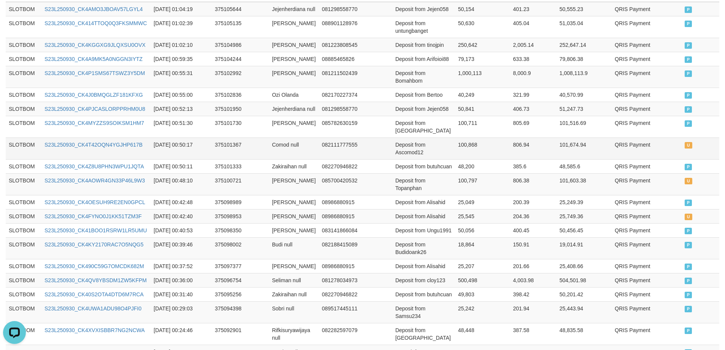
click at [89, 159] on td "S23L250930_CK4T42OQN4YGJHP617B" at bounding box center [96, 148] width 109 height 22
copy link "S23L250930_CK4T42OQN4YGJHP617B"
